Goal: Information Seeking & Learning: Stay updated

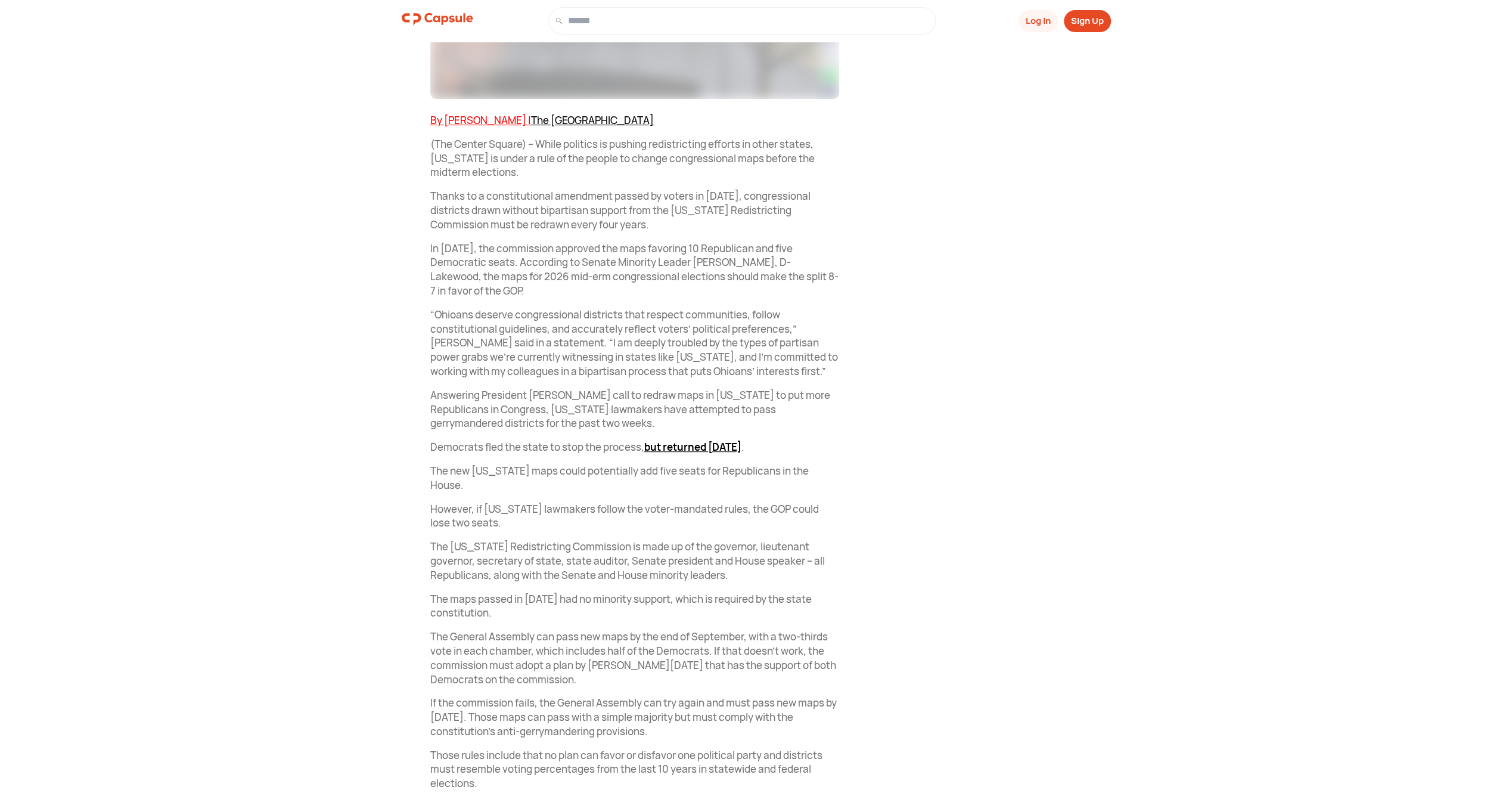
scroll to position [521, 0]
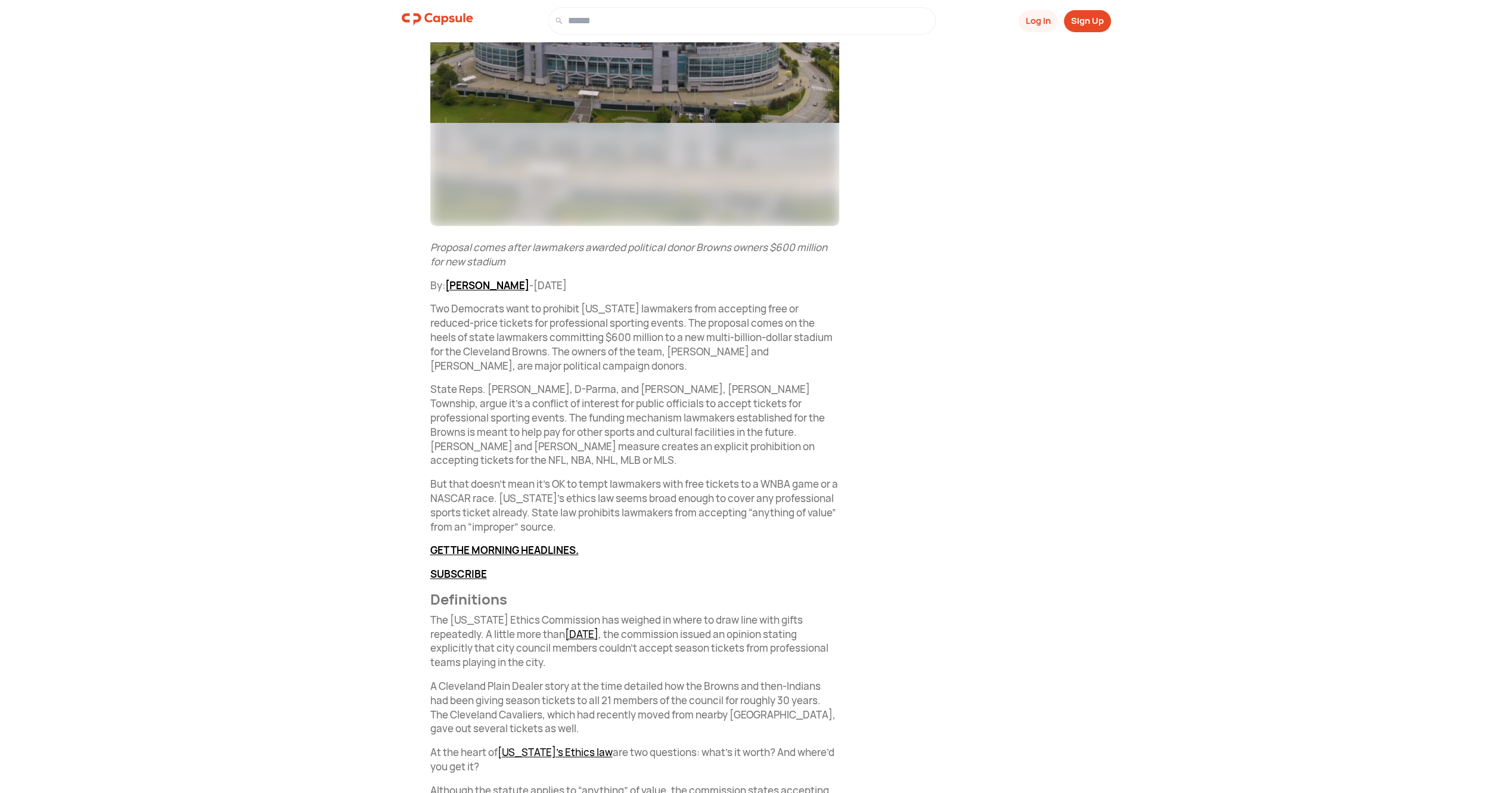
scroll to position [477, 0]
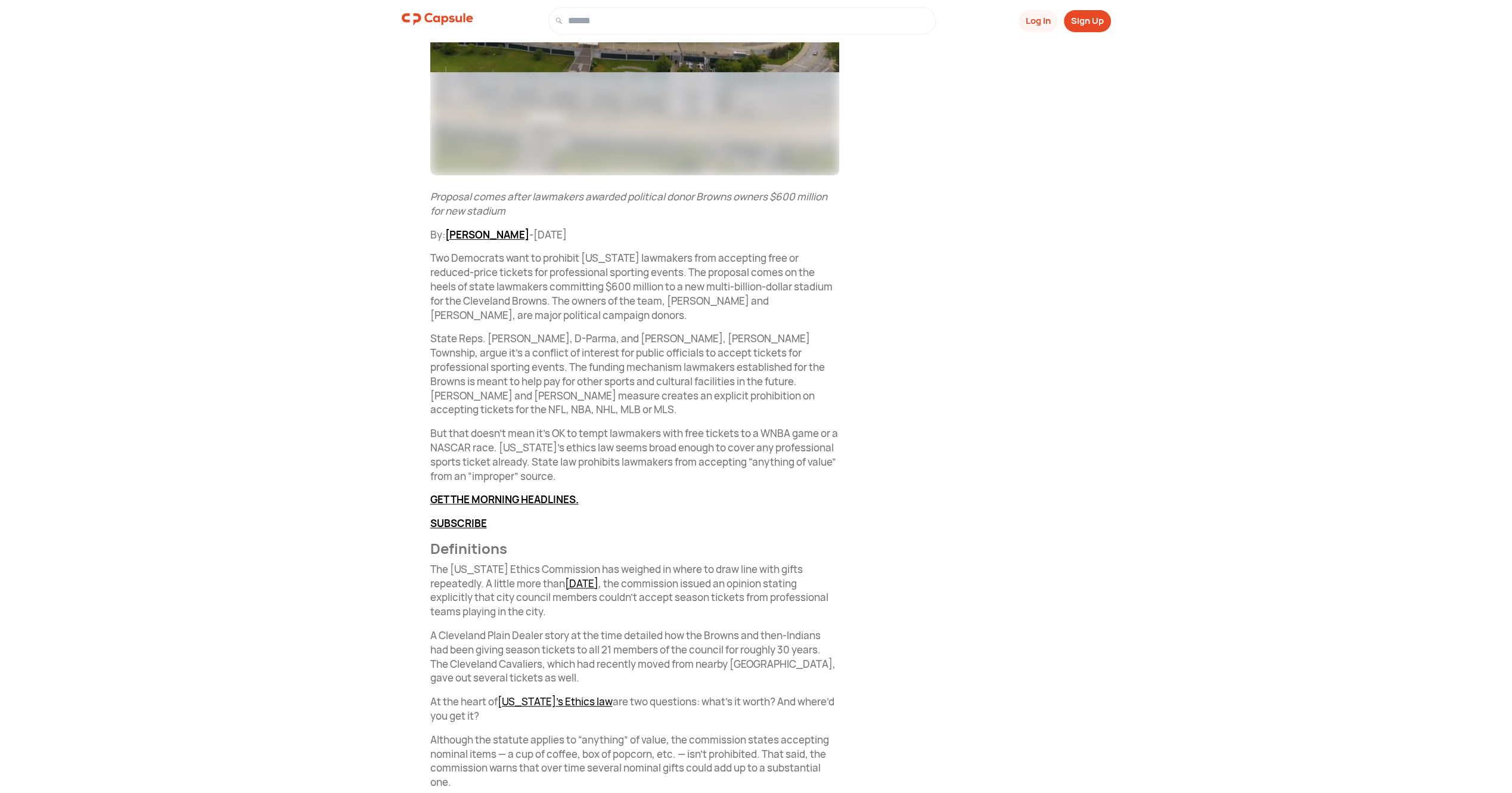
drag, startPoint x: 999, startPoint y: 684, endPoint x: 940, endPoint y: 523, distance: 171.5
click at [940, 523] on div "Capsule News @ capsule Subscribe Related articles Journey to a new [GEOGRAPHIC_…" at bounding box center [1003, 653] width 215 height 2144
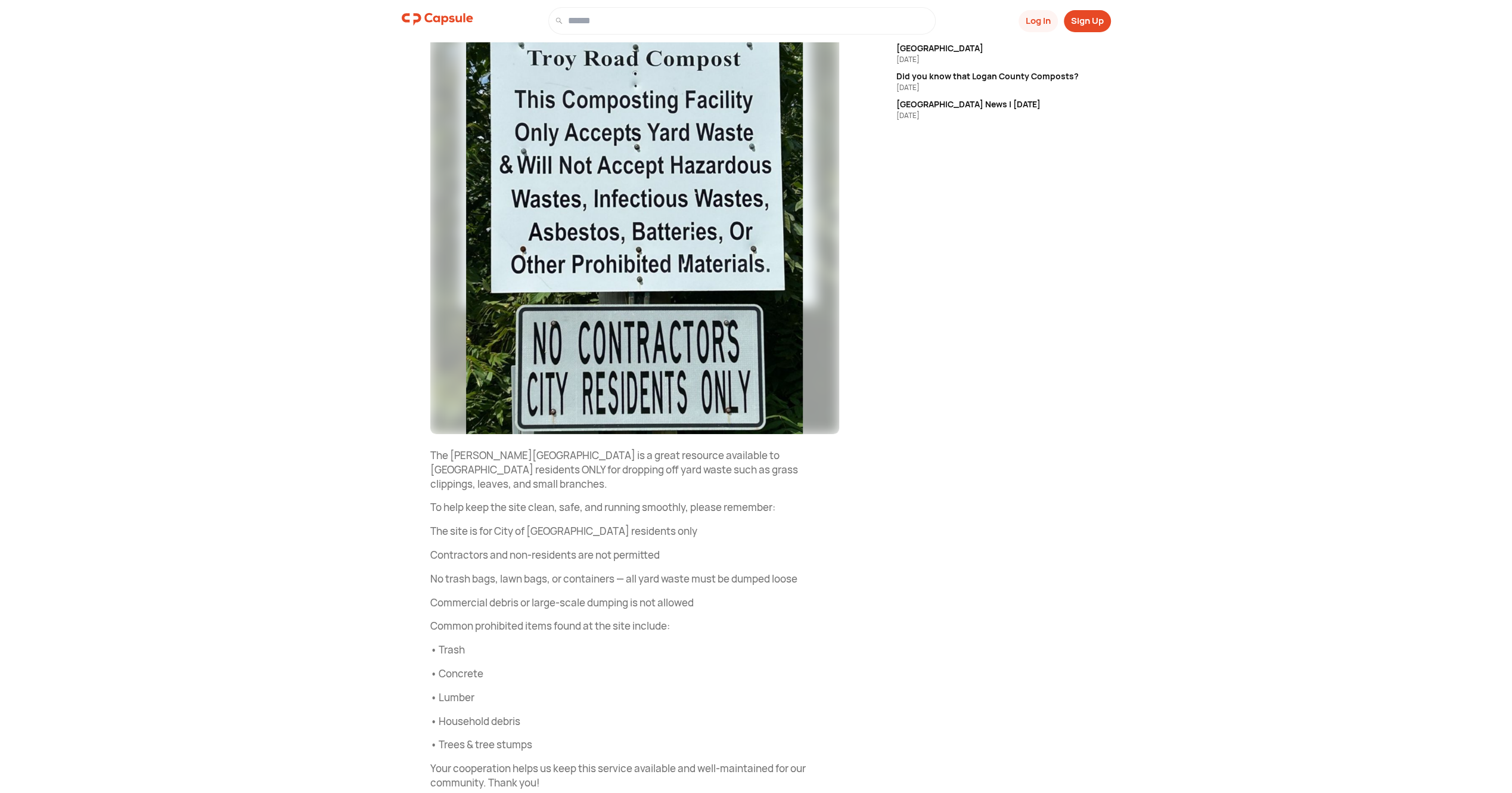
scroll to position [226, 0]
